Goal: Information Seeking & Learning: Learn about a topic

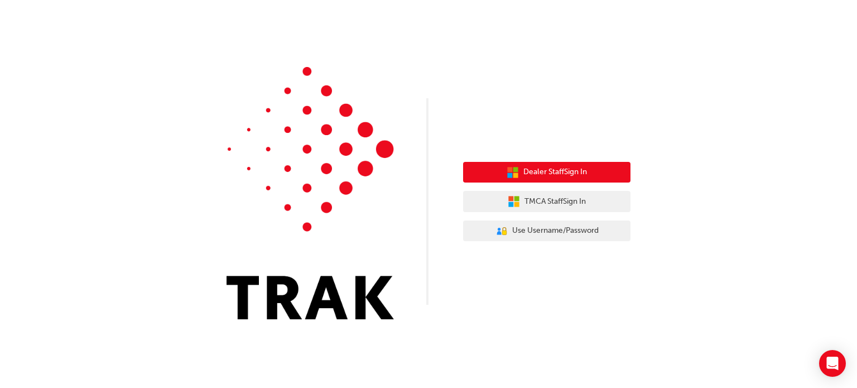
click at [547, 170] on span "Dealer Staff Sign In" at bounding box center [555, 172] width 64 height 13
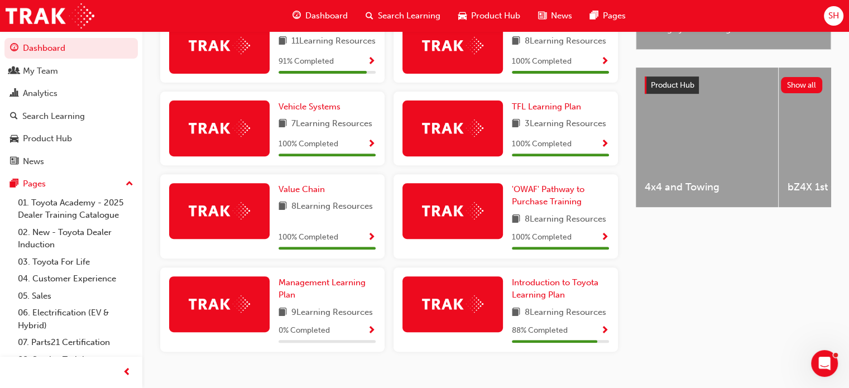
scroll to position [335, 0]
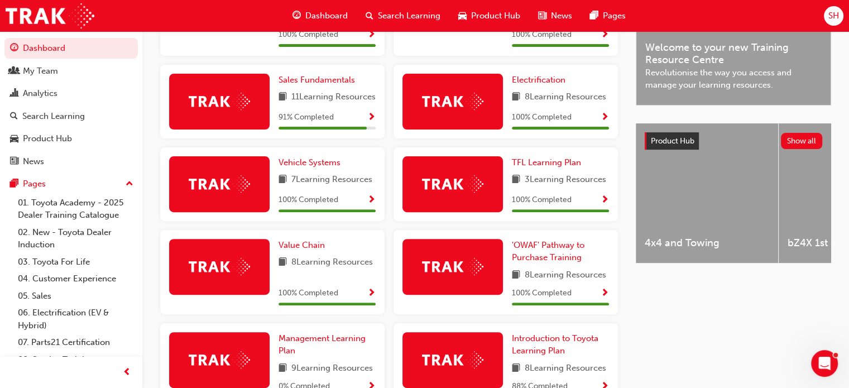
click at [339, 124] on div "91 % Completed" at bounding box center [326, 117] width 97 height 14
click at [373, 123] on span "Show Progress" at bounding box center [371, 118] width 8 height 10
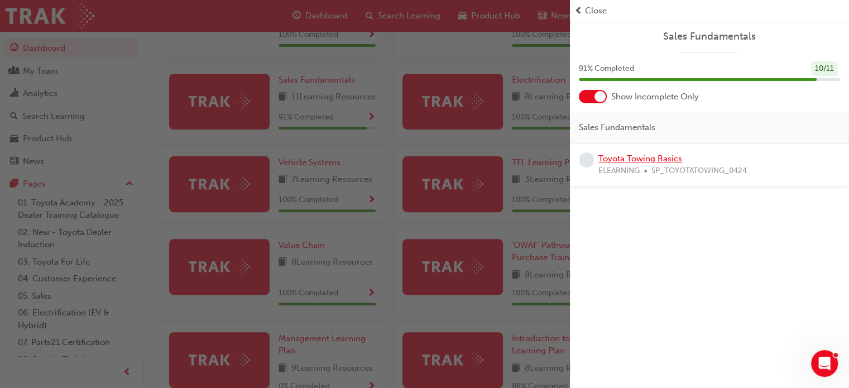
click at [616, 157] on link "Toyota Towing Basics" at bounding box center [640, 158] width 84 height 10
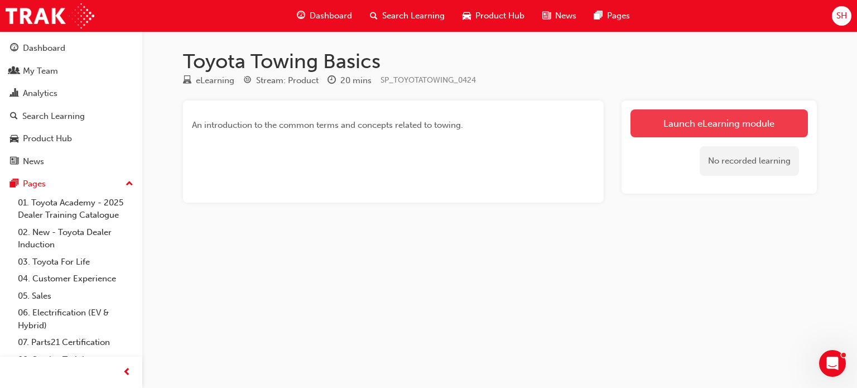
click at [665, 123] on link "Launch eLearning module" at bounding box center [718, 123] width 177 height 28
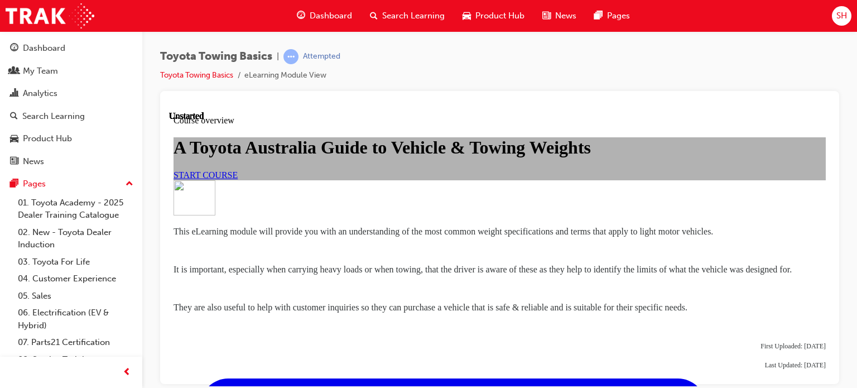
click at [238, 179] on link "START COURSE" at bounding box center [206, 174] width 64 height 9
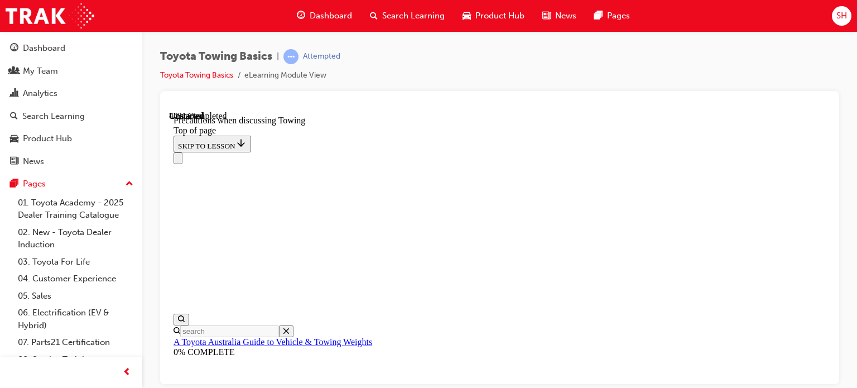
scroll to position [704, 0]
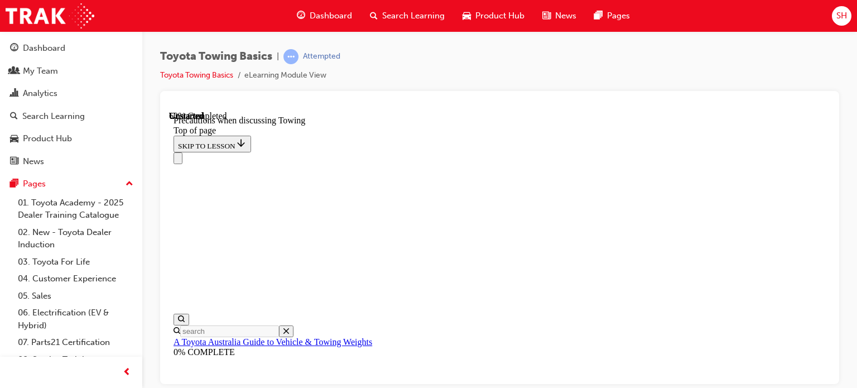
scroll to position [1095, 0]
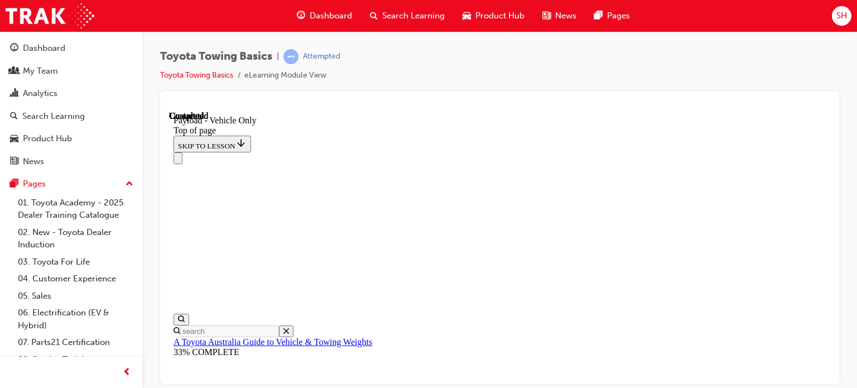
scroll to position [1705, 0]
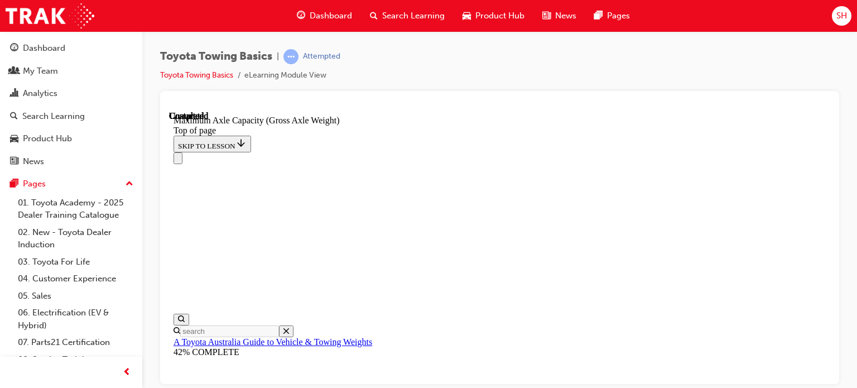
drag, startPoint x: 382, startPoint y: 264, endPoint x: 422, endPoint y: 253, distance: 41.7
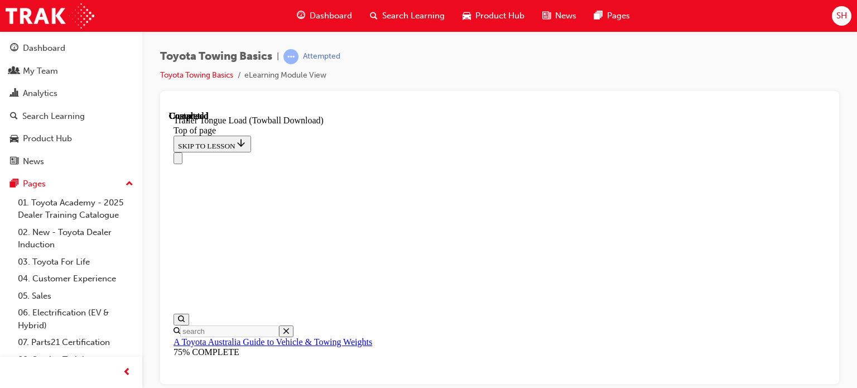
scroll to position [1820, 0]
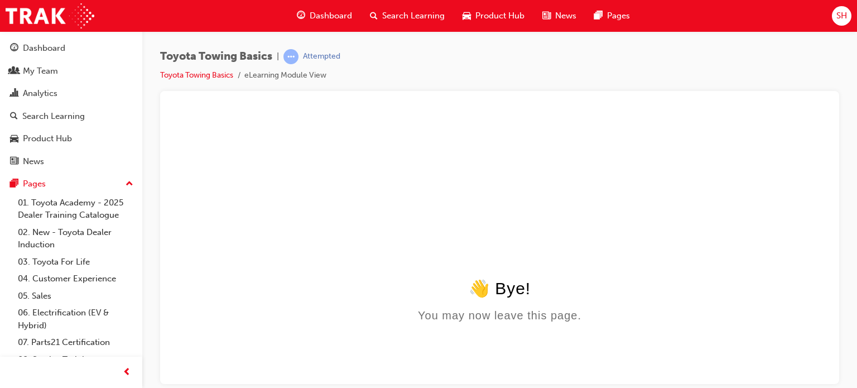
scroll to position [0, 0]
click at [292, 56] on span "learningRecordVerb_ATTEMPT-icon" at bounding box center [290, 56] width 15 height 15
click at [199, 77] on link "Toyota Towing Basics" at bounding box center [196, 74] width 73 height 9
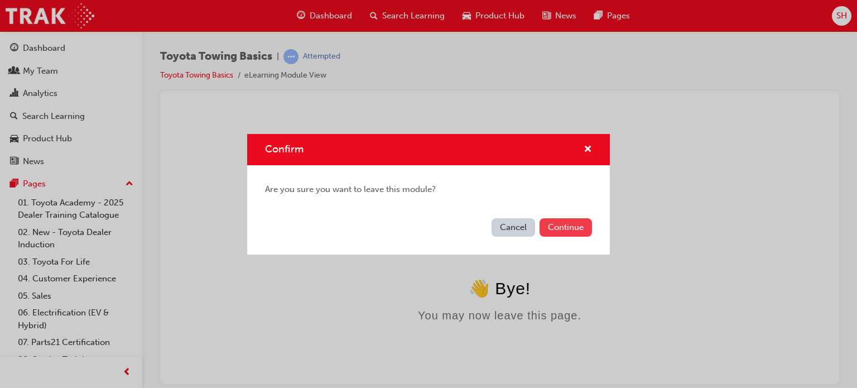
click at [550, 227] on button "Continue" at bounding box center [566, 227] width 52 height 18
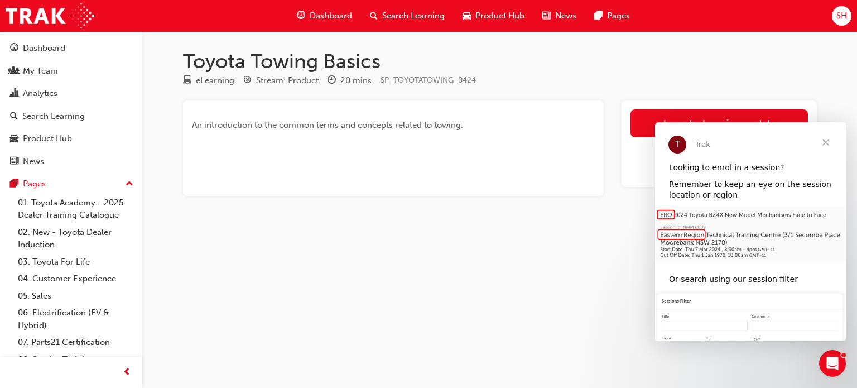
click at [827, 138] on span "Close" at bounding box center [826, 142] width 40 height 40
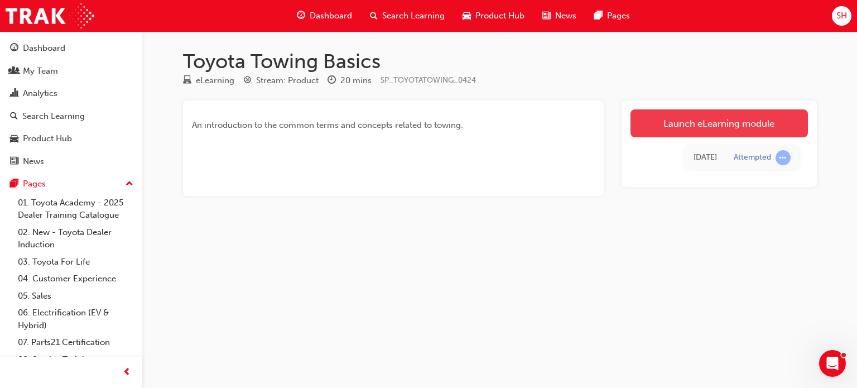
click at [662, 125] on link "Launch eLearning module" at bounding box center [718, 123] width 177 height 28
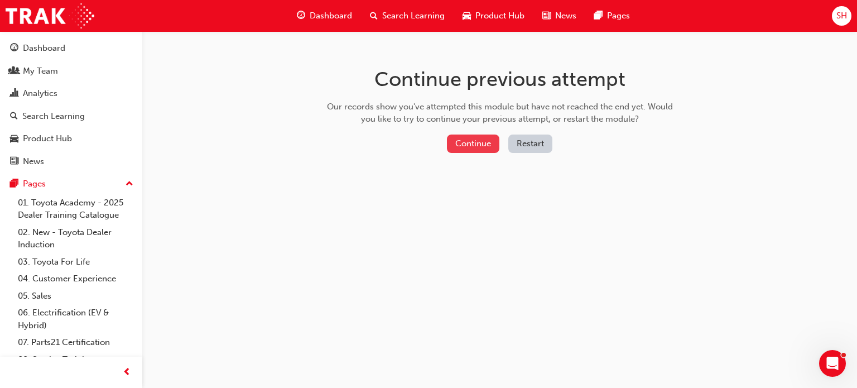
click at [476, 145] on button "Continue" at bounding box center [473, 143] width 52 height 18
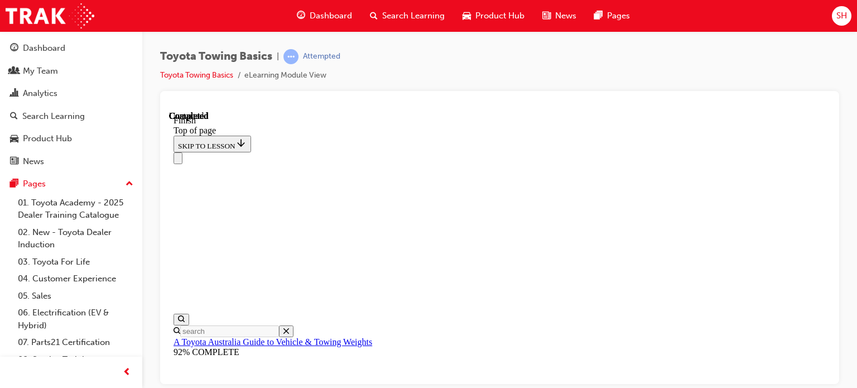
scroll to position [314, 0]
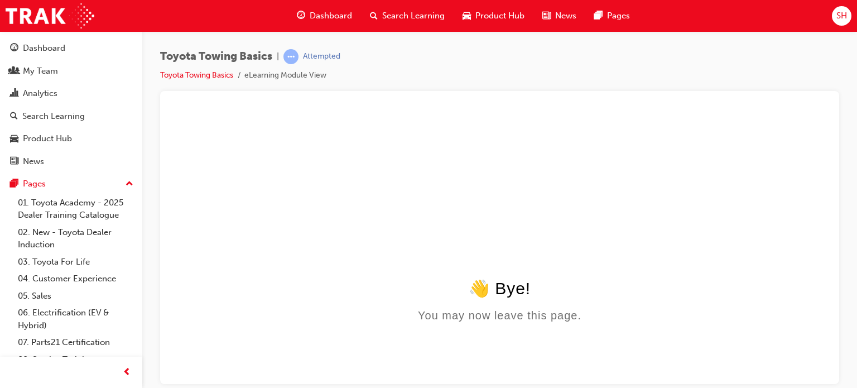
scroll to position [0, 0]
click at [206, 75] on link "Toyota Towing Basics" at bounding box center [196, 74] width 73 height 9
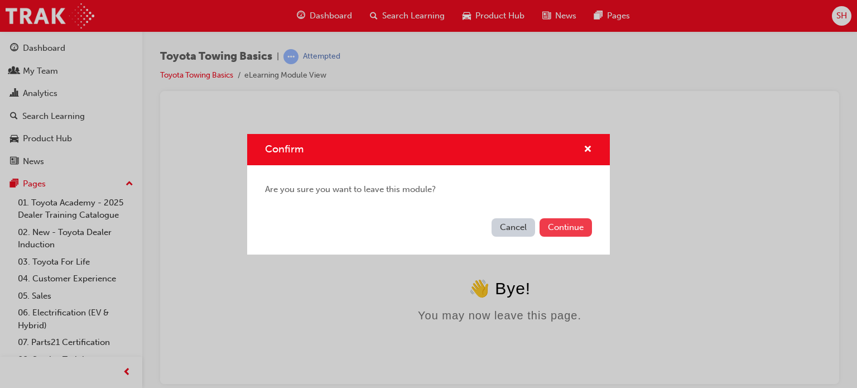
click at [557, 224] on button "Continue" at bounding box center [566, 227] width 52 height 18
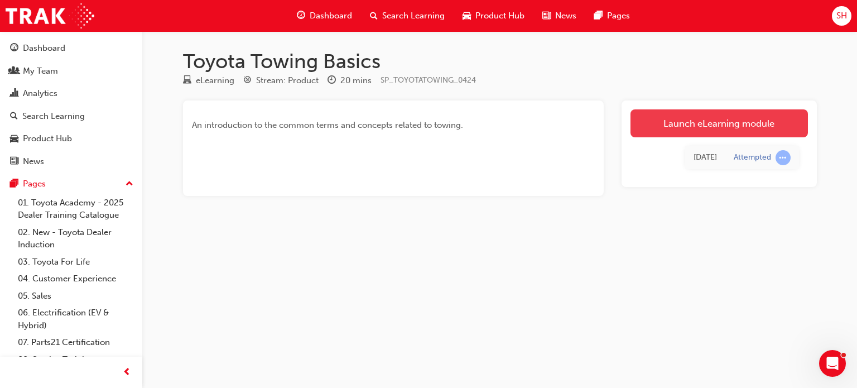
click at [718, 124] on link "Launch eLearning module" at bounding box center [718, 123] width 177 height 28
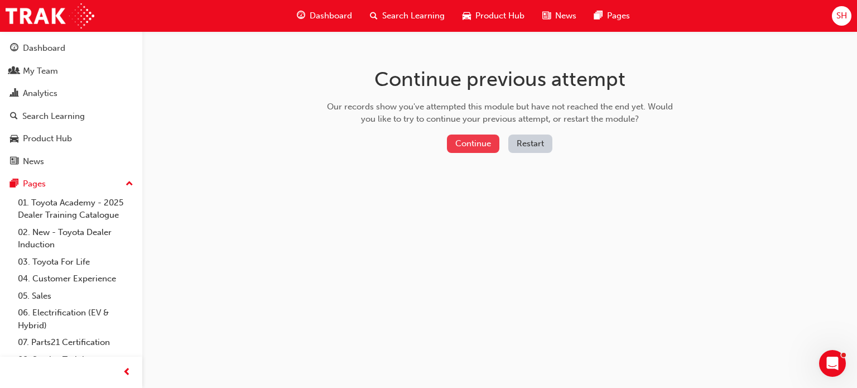
click at [471, 140] on button "Continue" at bounding box center [473, 143] width 52 height 18
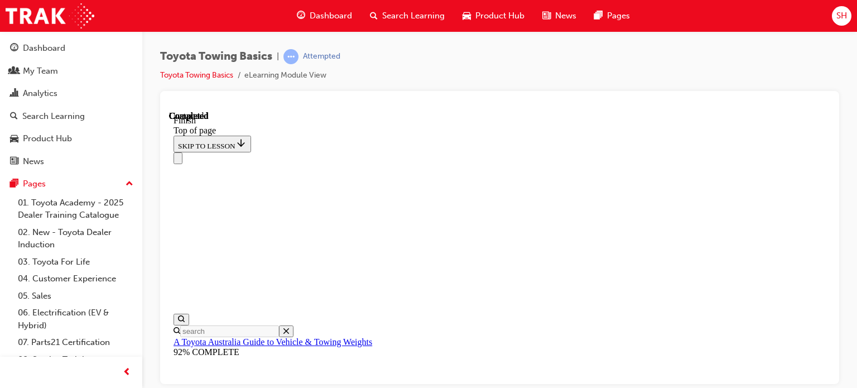
scroll to position [88, 0]
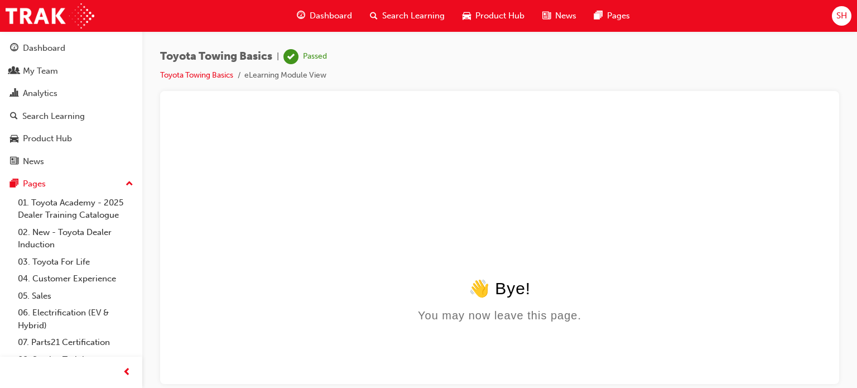
scroll to position [0, 0]
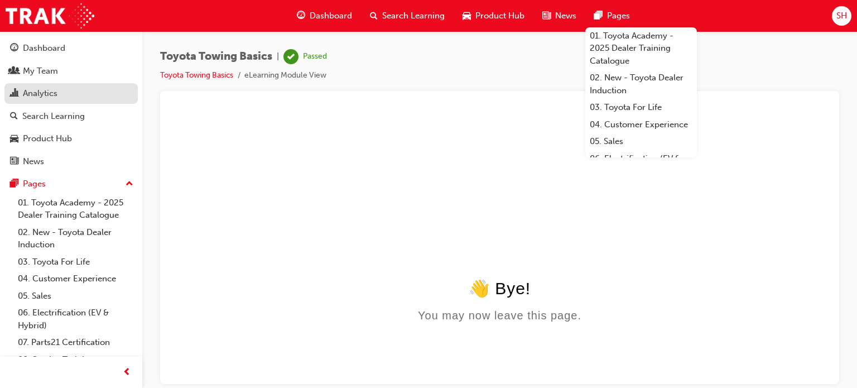
click at [42, 92] on div "Analytics" at bounding box center [40, 93] width 35 height 13
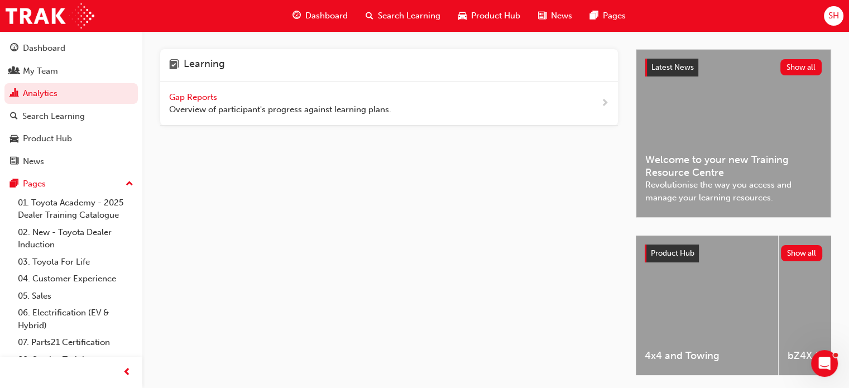
click at [191, 94] on span "Gap Reports" at bounding box center [194, 97] width 50 height 10
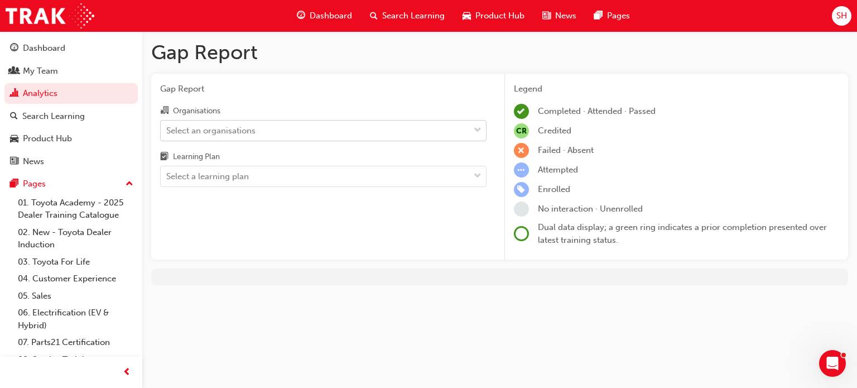
click at [233, 127] on div "Select an organisations" at bounding box center [210, 130] width 89 height 13
click at [167, 127] on input "Organisations Select an organisations" at bounding box center [166, 129] width 1 height 9
click at [848, 15] on div "SH" at bounding box center [842, 16] width 20 height 20
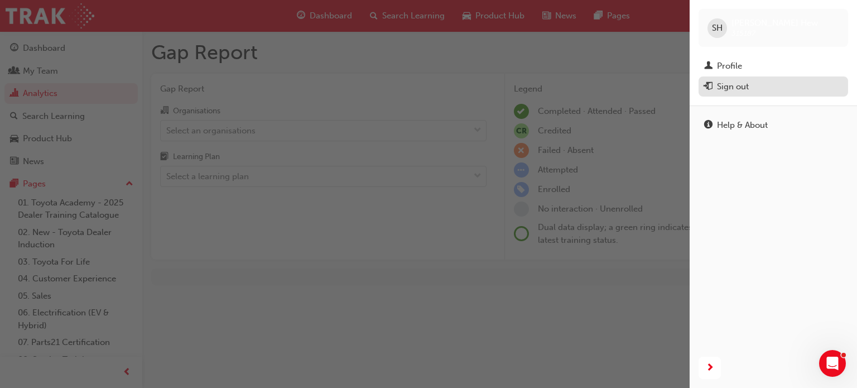
click at [732, 86] on div "Sign out" at bounding box center [733, 86] width 32 height 13
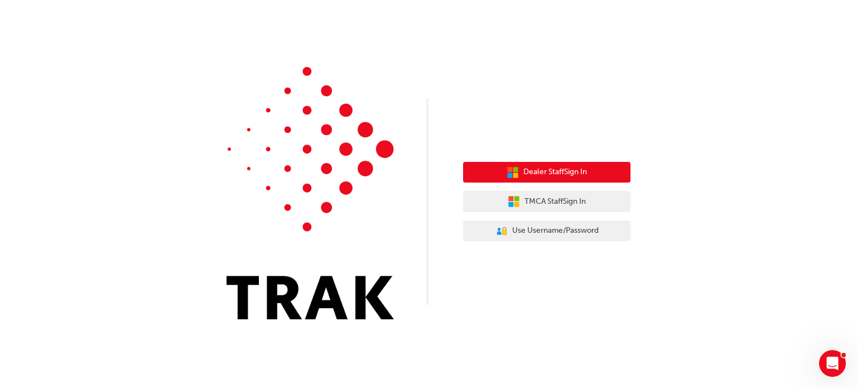
click at [544, 172] on span "Dealer Staff Sign In" at bounding box center [555, 172] width 64 height 13
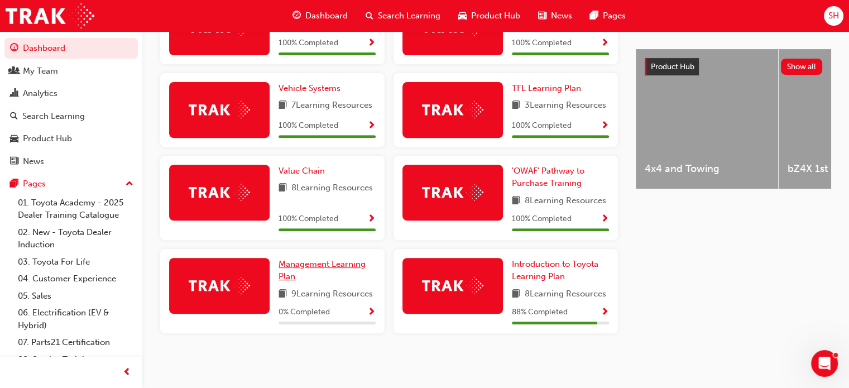
scroll to position [423, 0]
click at [545, 275] on span "Introduction to Toyota Learning Plan" at bounding box center [555, 270] width 86 height 23
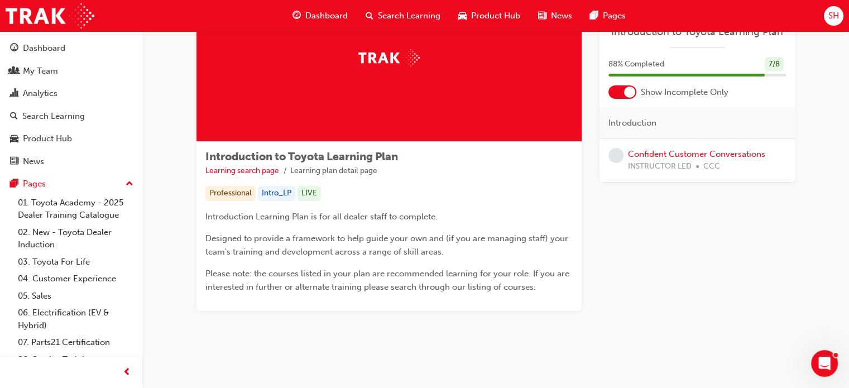
scroll to position [87, 0]
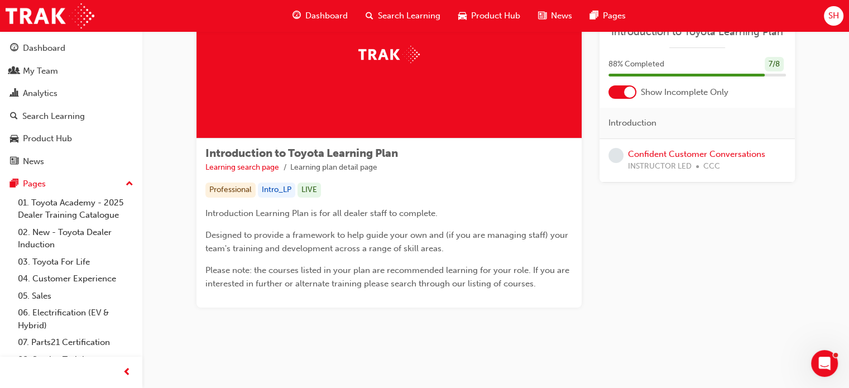
click at [831, 20] on span "SH" at bounding box center [833, 15] width 11 height 13
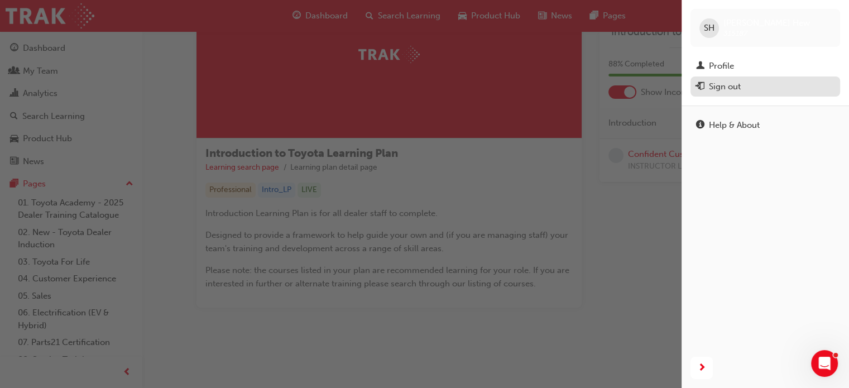
click at [718, 84] on div "Sign out" at bounding box center [725, 86] width 32 height 13
